Goal: Information Seeking & Learning: Learn about a topic

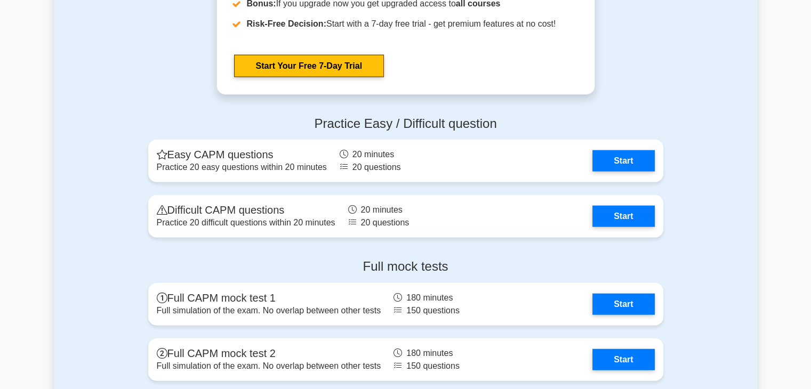
scroll to position [2604, 0]
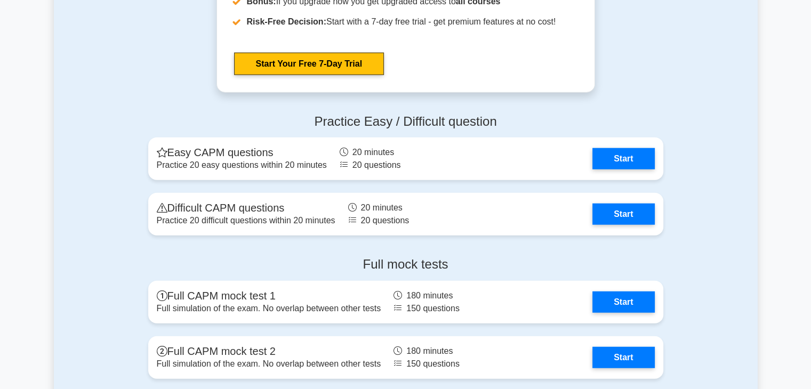
click at [418, 237] on div "Practice Easy / Difficult question Easy CAPM questions Practice 20 easy questio…" at bounding box center [406, 177] width 528 height 143
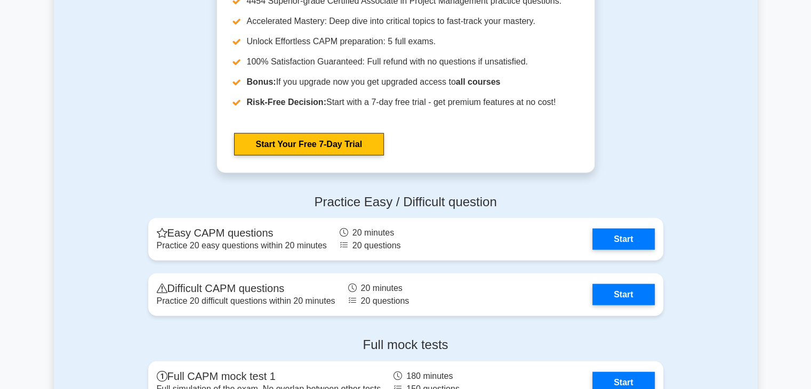
scroll to position [2525, 0]
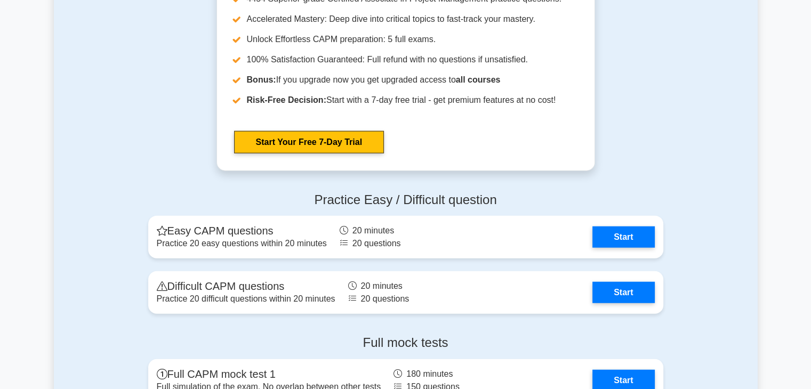
click at [592, 237] on link "Start" at bounding box center [623, 237] width 62 height 21
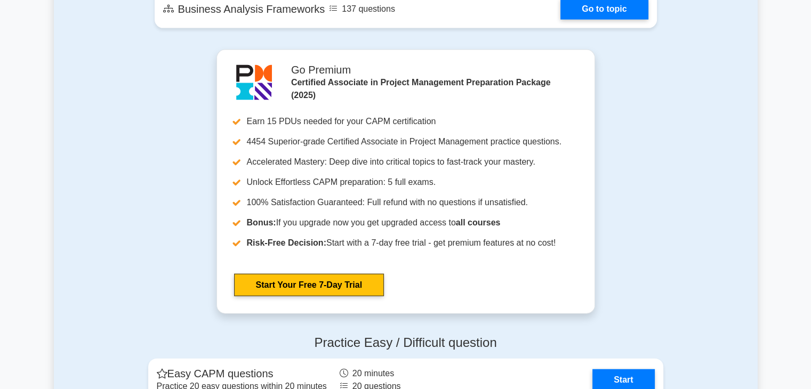
scroll to position [2525, 0]
